Goal: Feedback & Contribution: Submit feedback/report problem

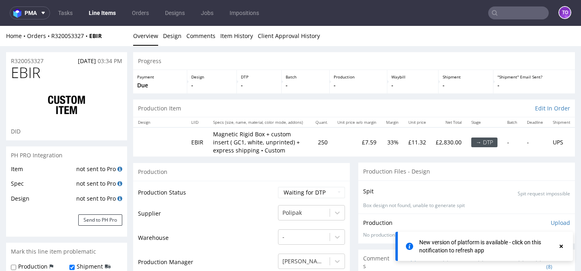
click at [532, 15] on input "text" at bounding box center [519, 12] width 61 height 13
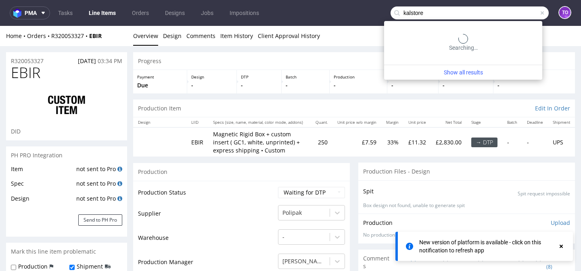
type input "kalstore"
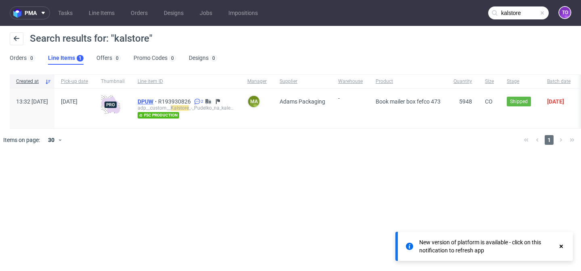
click at [158, 99] on span "DPUW" at bounding box center [148, 101] width 21 height 6
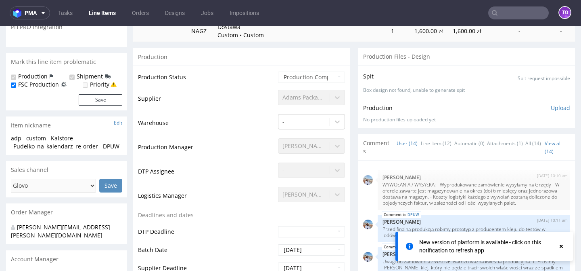
scroll to position [416, 0]
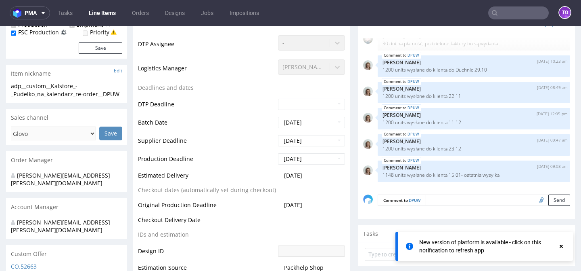
type input "5948"
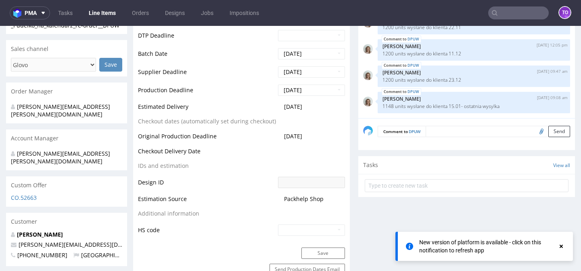
scroll to position [350, 0]
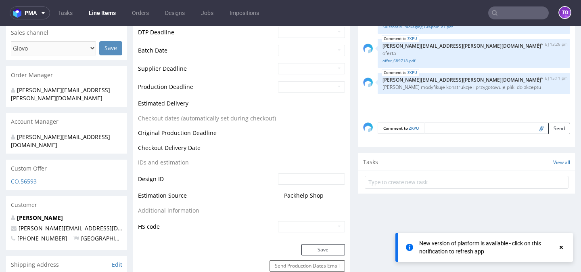
scroll to position [323, 0]
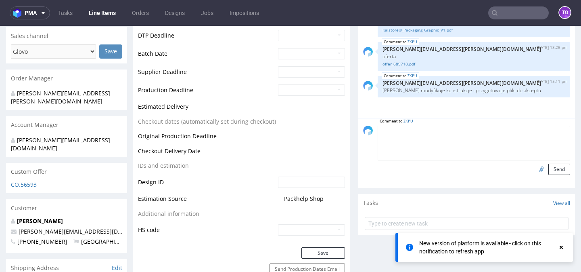
click at [434, 130] on textarea at bounding box center [474, 143] width 193 height 35
type textarea "[PERSON_NAME]"
click at [537, 167] on input "file" at bounding box center [540, 169] width 11 height 10
type input "C:\fakepath\KT 732_15403_K_V1_W1 (1).pdf"
click at [554, 168] on button "Send" at bounding box center [560, 169] width 22 height 11
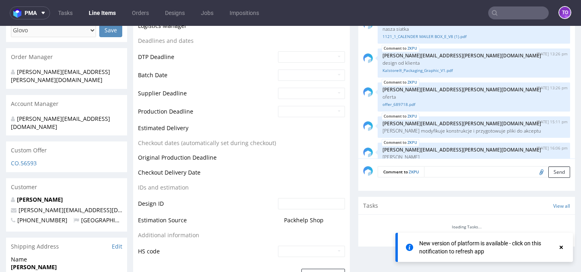
scroll to position [24, 0]
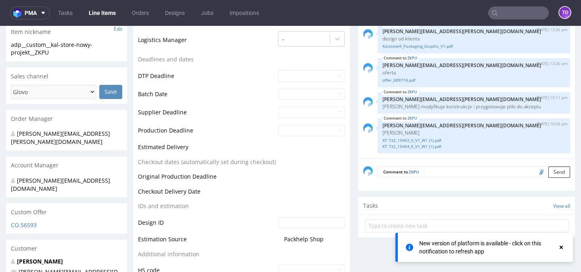
click at [437, 172] on textarea at bounding box center [497, 171] width 146 height 11
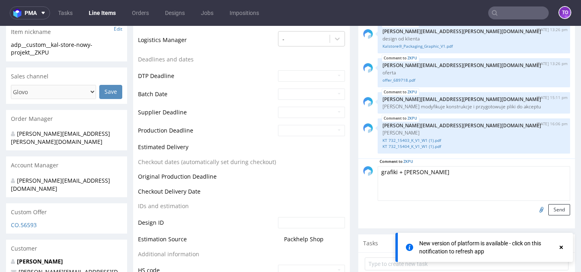
type textarea "grafiki + [PERSON_NAME]"
click at [535, 210] on input "file" at bounding box center [540, 209] width 11 height 10
type input "C:\fakepath\KT 732_15403_G_V1.JPG"
click at [554, 209] on button "Send" at bounding box center [560, 209] width 22 height 11
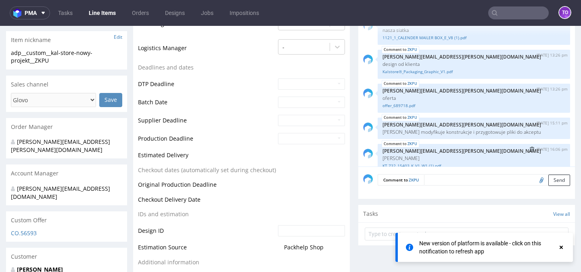
scroll to position [0, 0]
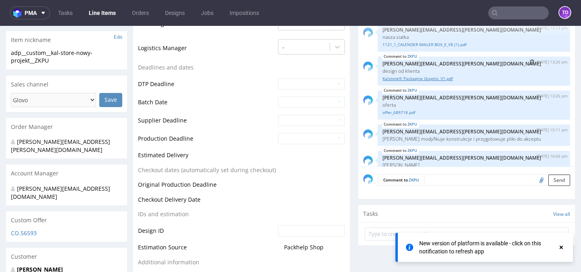
click at [411, 76] on link "Kalstore®_Packaging_Graphic_V1.pdf" at bounding box center [474, 79] width 183 height 6
